Goal: Entertainment & Leisure: Consume media (video, audio)

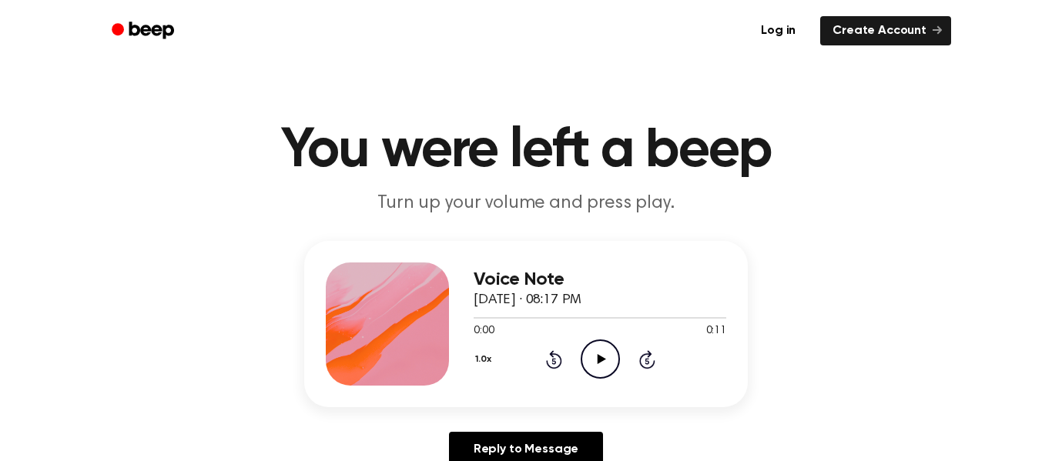
click at [597, 362] on icon at bounding box center [601, 359] width 8 height 10
click at [614, 356] on icon "Play Audio" at bounding box center [600, 359] width 39 height 39
click at [614, 353] on icon "Play Audio" at bounding box center [600, 359] width 39 height 39
click at [603, 363] on icon "Play Audio" at bounding box center [600, 359] width 39 height 39
click at [615, 386] on div "Voice Note [DATE] · 07:23 AM 0:00 0:12 Your browser does not support the [objec…" at bounding box center [526, 324] width 444 height 166
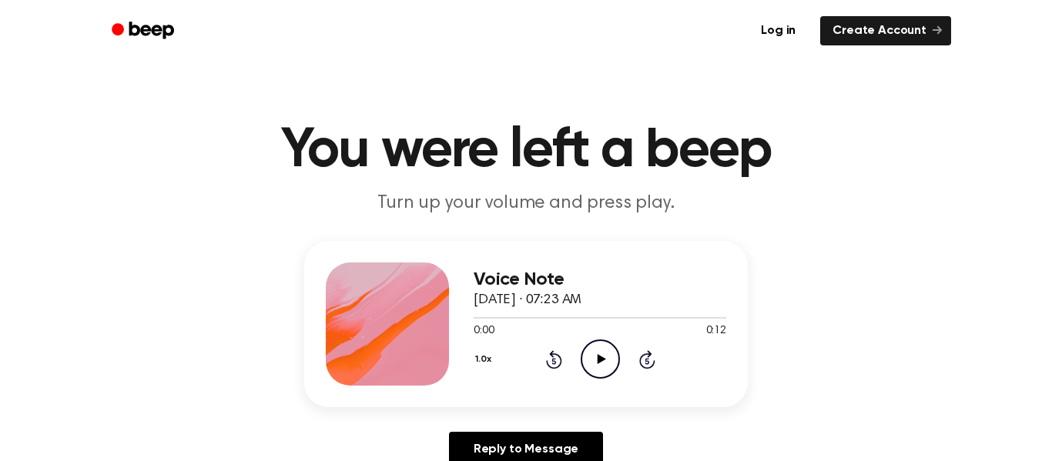
click at [590, 352] on icon "Play Audio" at bounding box center [600, 359] width 39 height 39
click at [599, 353] on icon "Play Audio" at bounding box center [600, 359] width 39 height 39
click at [597, 354] on icon "Play Audio" at bounding box center [600, 359] width 39 height 39
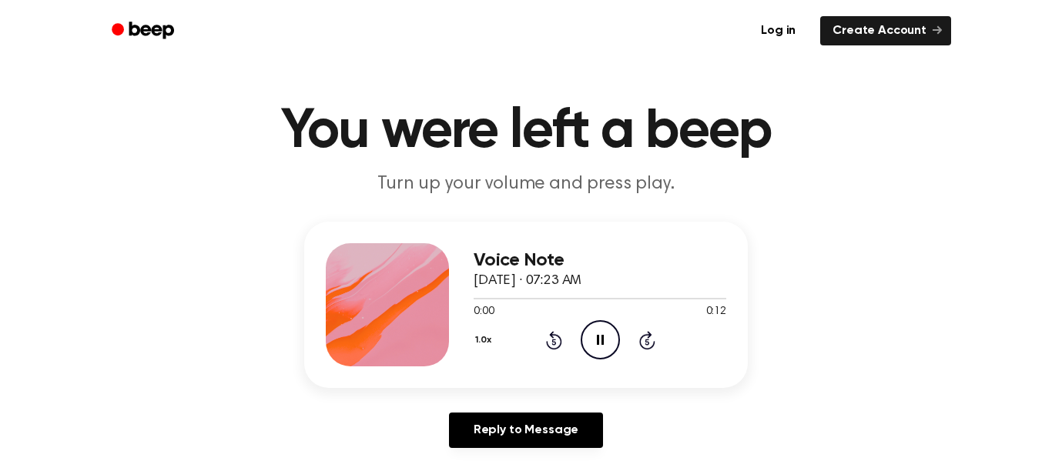
scroll to position [31, 0]
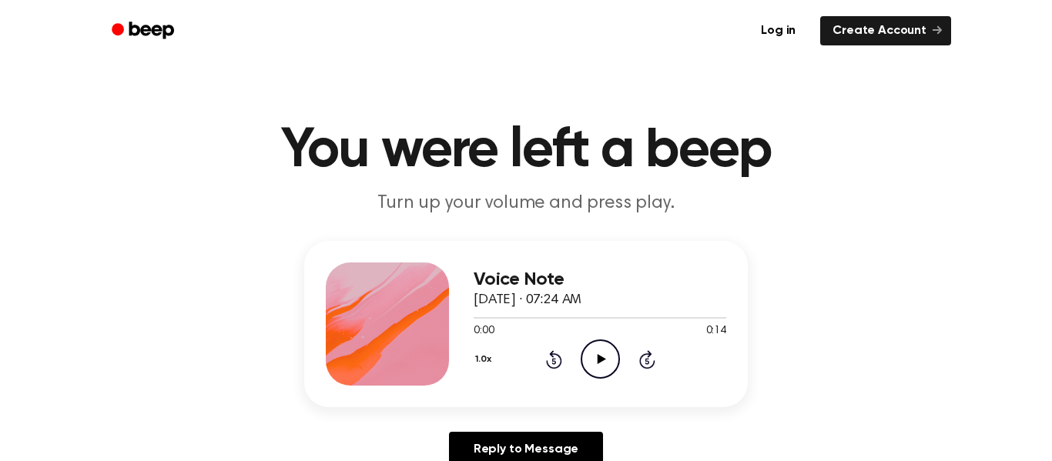
click at [616, 357] on icon "Play Audio" at bounding box center [600, 359] width 39 height 39
click at [601, 388] on div "Voice Note October 1, 2025 · 08:10 PM 0:00 0:10 Your browser does not support t…" at bounding box center [526, 324] width 444 height 166
click at [599, 357] on icon at bounding box center [601, 359] width 8 height 10
click at [604, 372] on icon "Play Audio" at bounding box center [600, 359] width 39 height 39
click at [611, 360] on icon "Play Audio" at bounding box center [600, 359] width 39 height 39
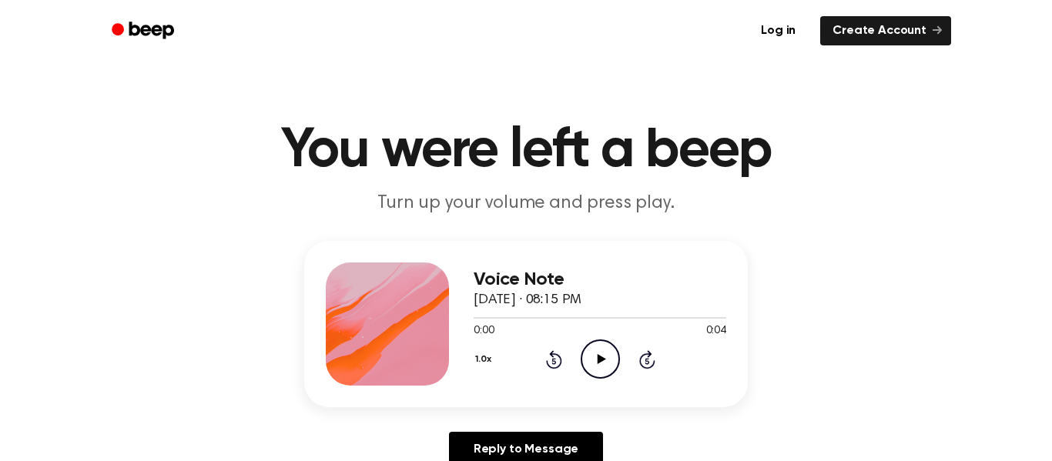
click at [603, 357] on icon "Play Audio" at bounding box center [600, 359] width 39 height 39
